Goal: Transaction & Acquisition: Purchase product/service

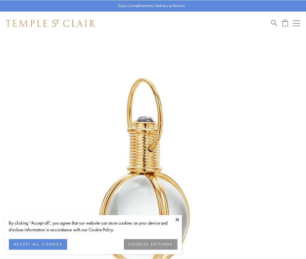
scroll to position [152, 0]
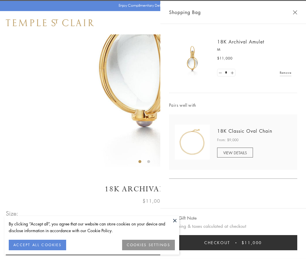
click at [233, 243] on button "Checkout $11,000" at bounding box center [233, 242] width 128 height 15
